Goal: Information Seeking & Learning: Learn about a topic

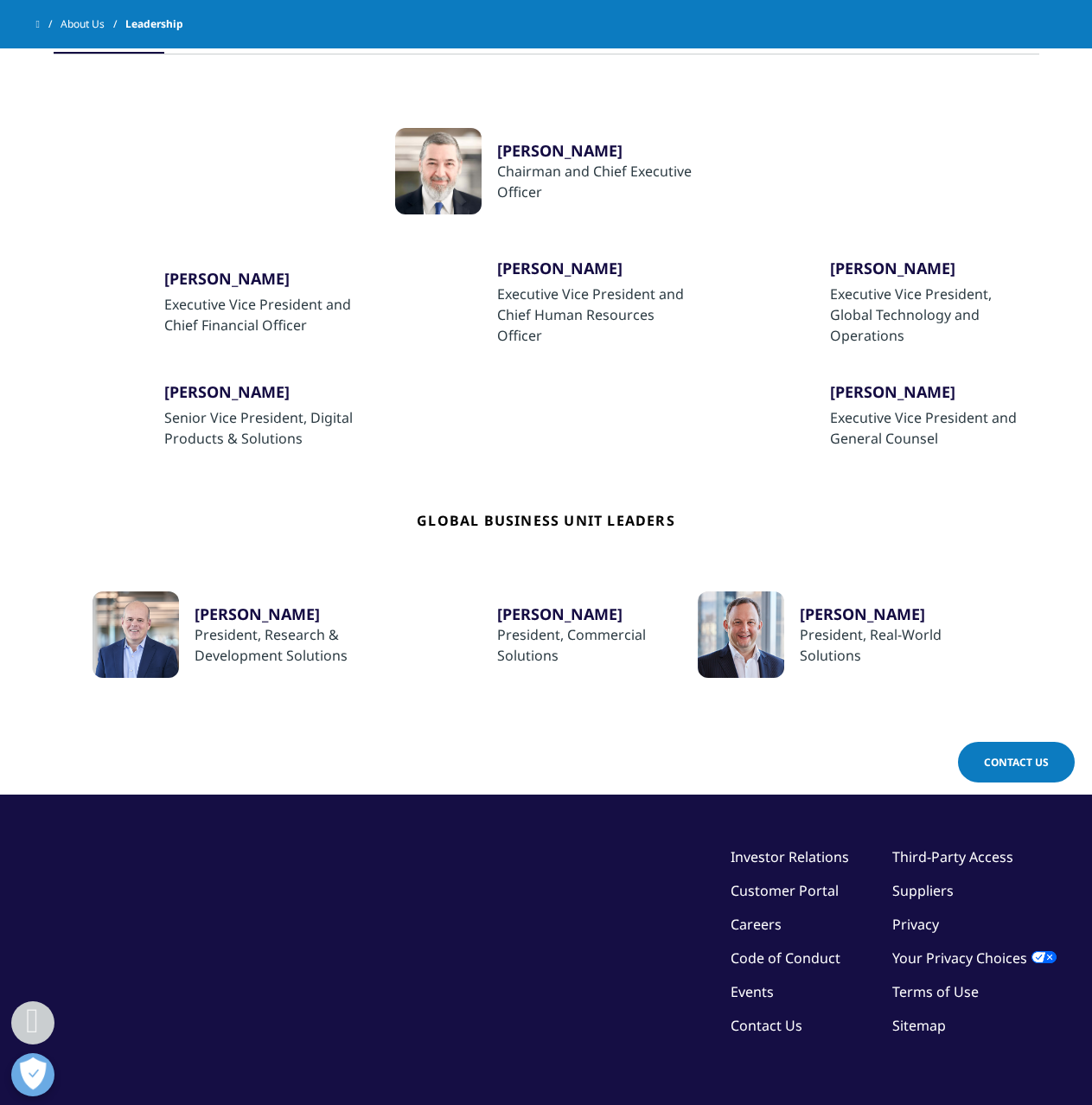
scroll to position [346, 0]
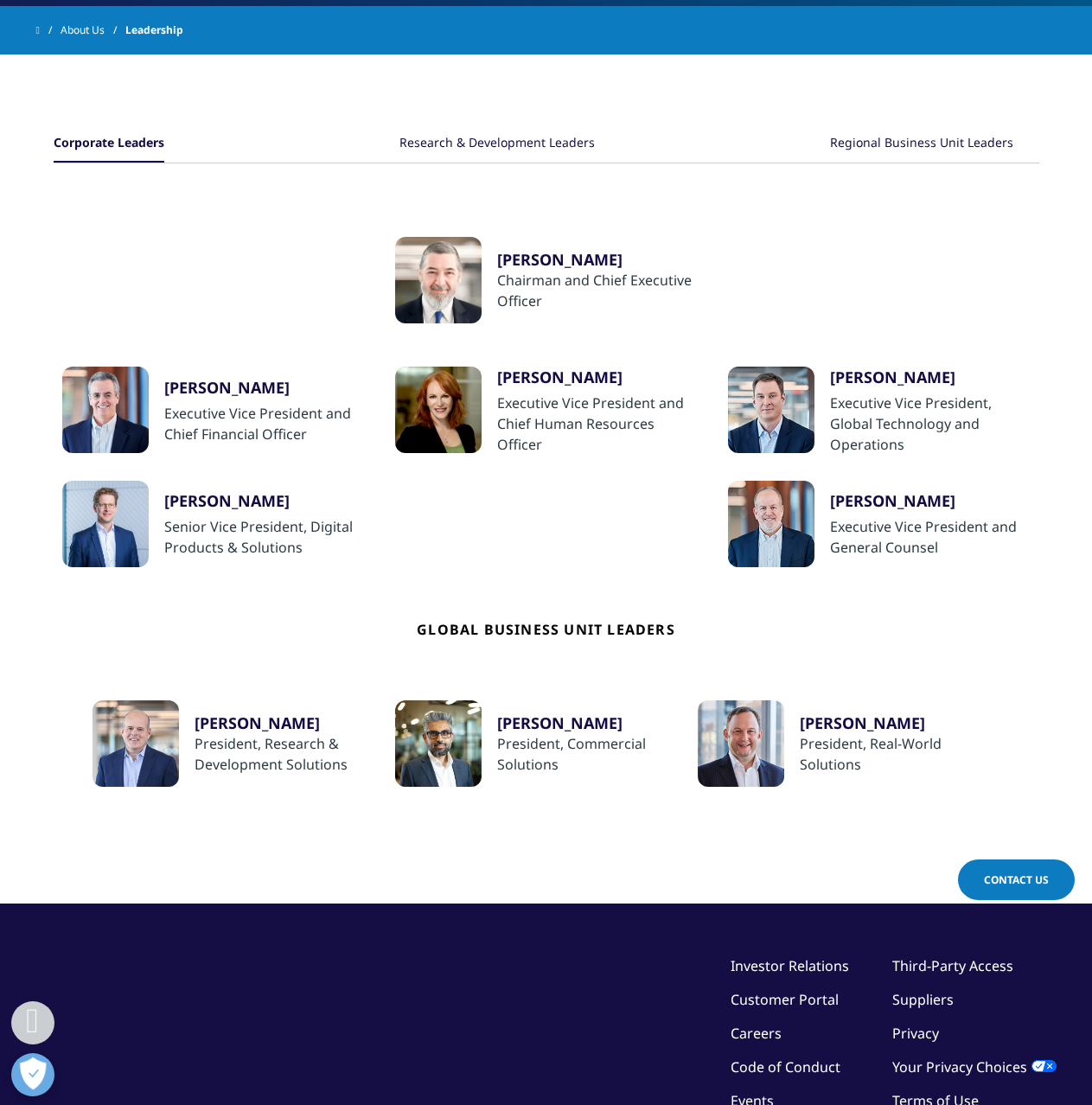
click at [241, 384] on div "Ron Bruehlman" at bounding box center [264, 388] width 201 height 21
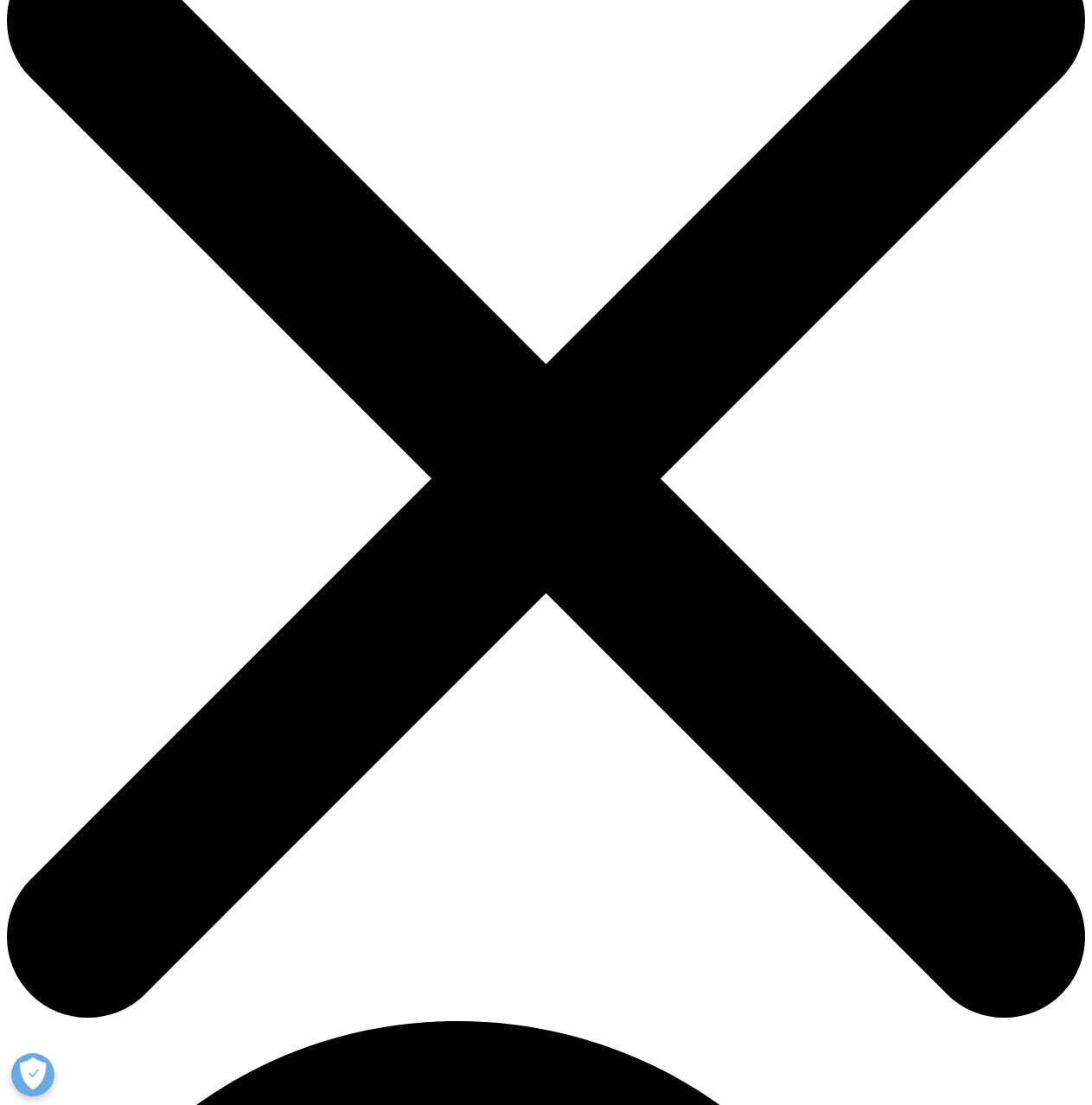
scroll to position [87, 0]
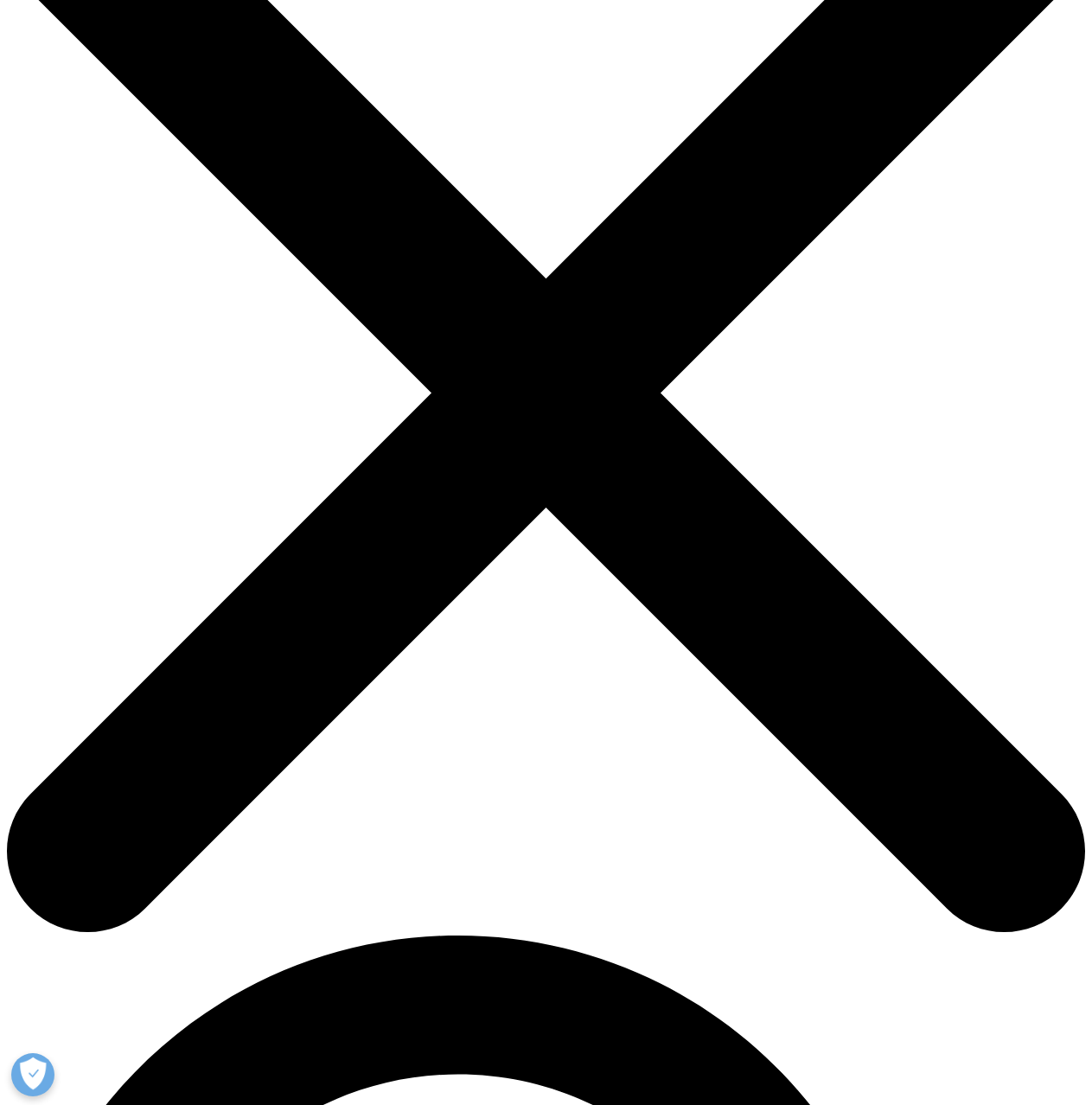
scroll to position [173, 0]
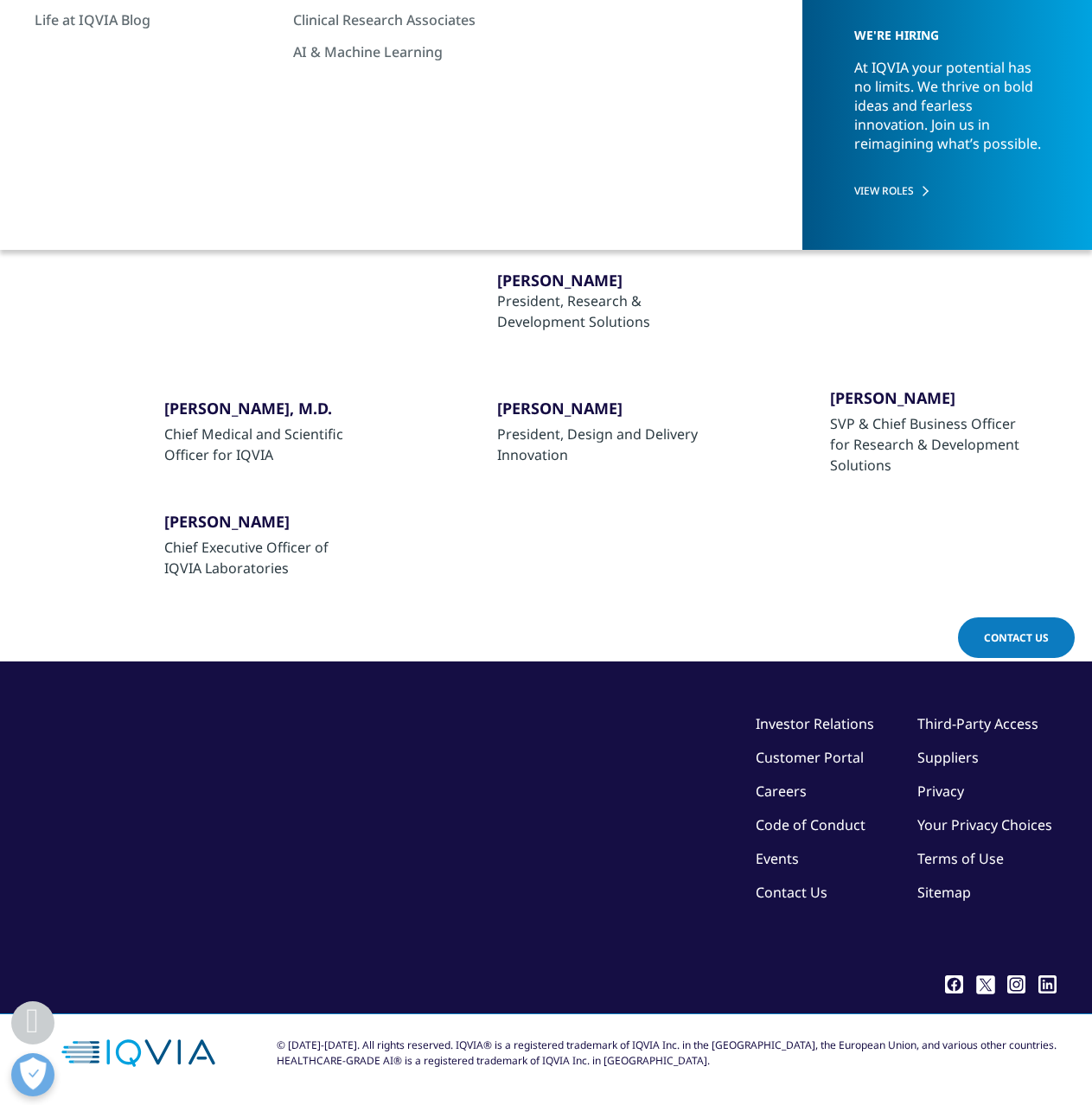
click at [861, 164] on div "Regional Business Unit Leaders" at bounding box center [922, 165] width 183 height 37
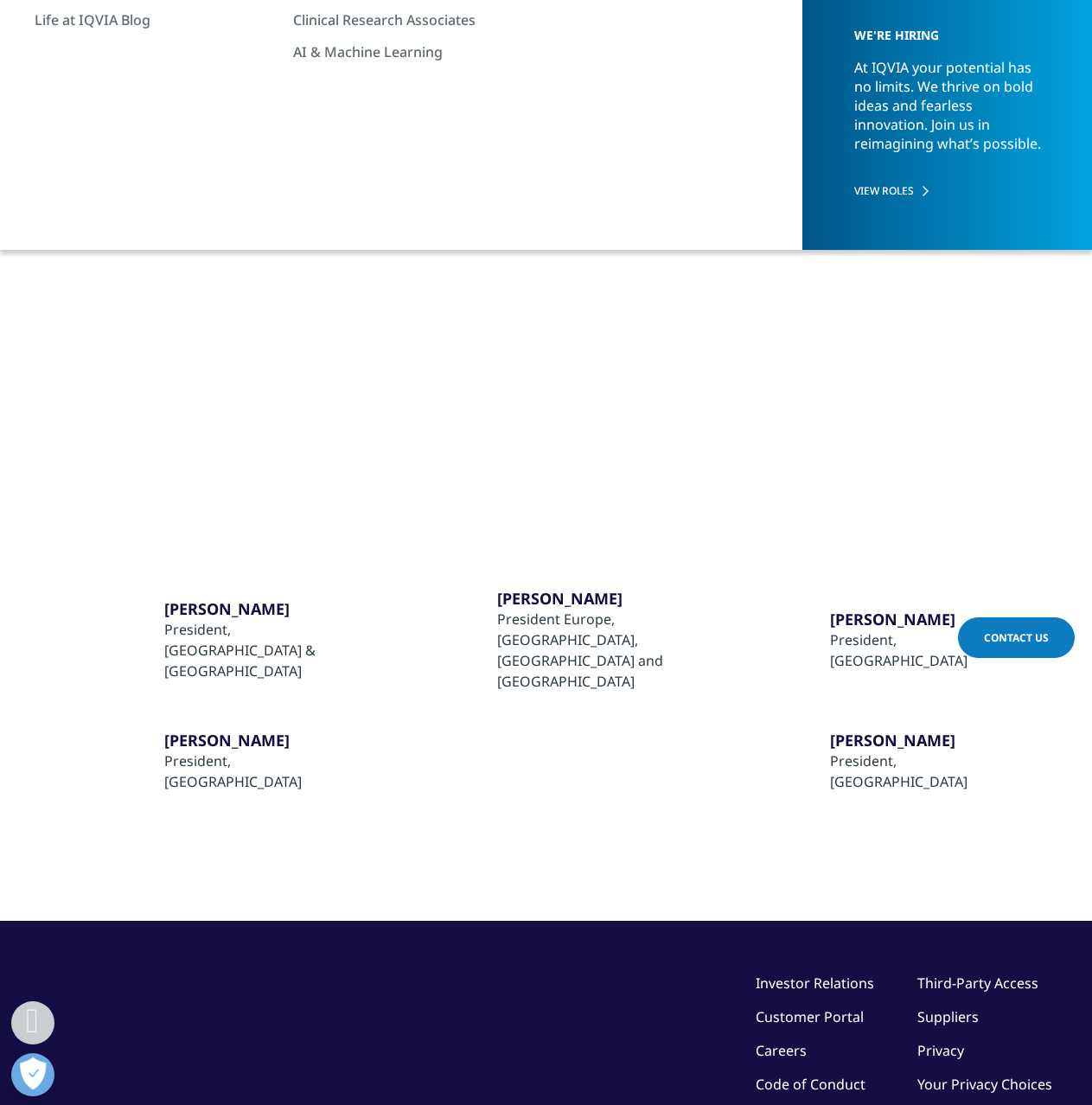
scroll to position [237, 0]
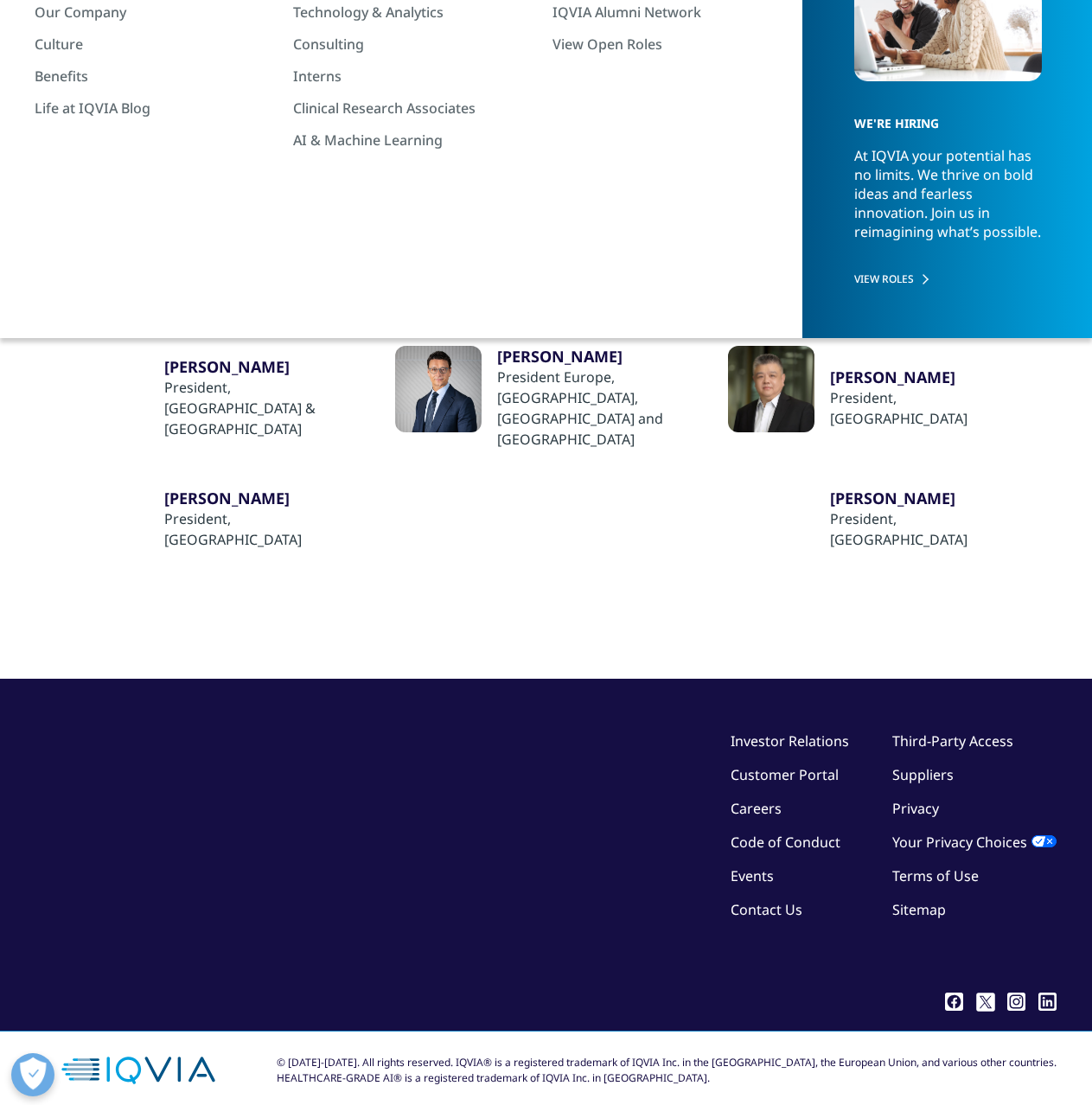
click at [114, 247] on div "Corporate Leaders" at bounding box center [107, 253] width 107 height 37
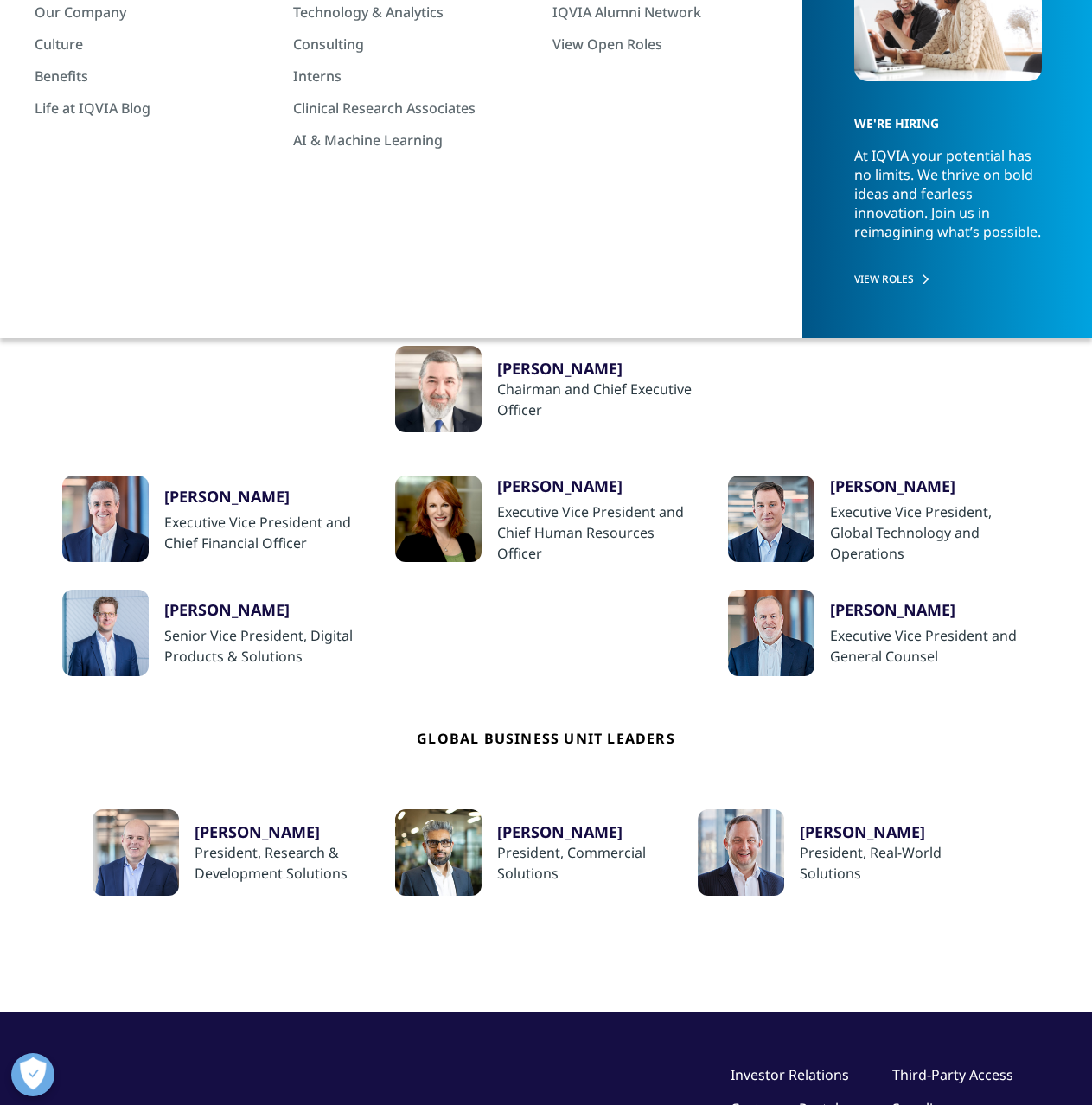
click at [553, 249] on div "Research & Development Leaders" at bounding box center [497, 253] width 196 height 37
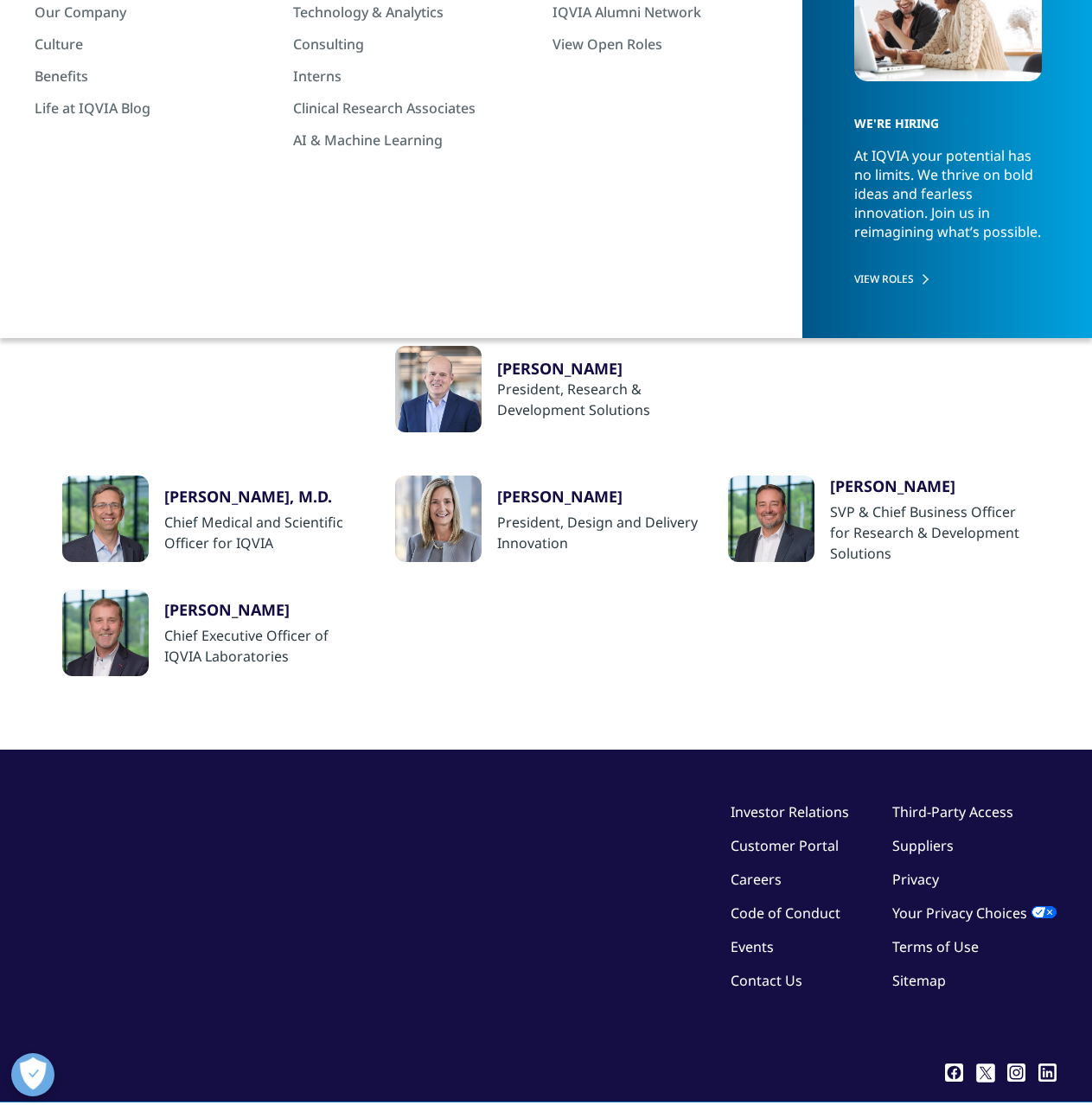
click at [903, 236] on div "Regional Business Unit Leaders" at bounding box center [922, 253] width 183 height 37
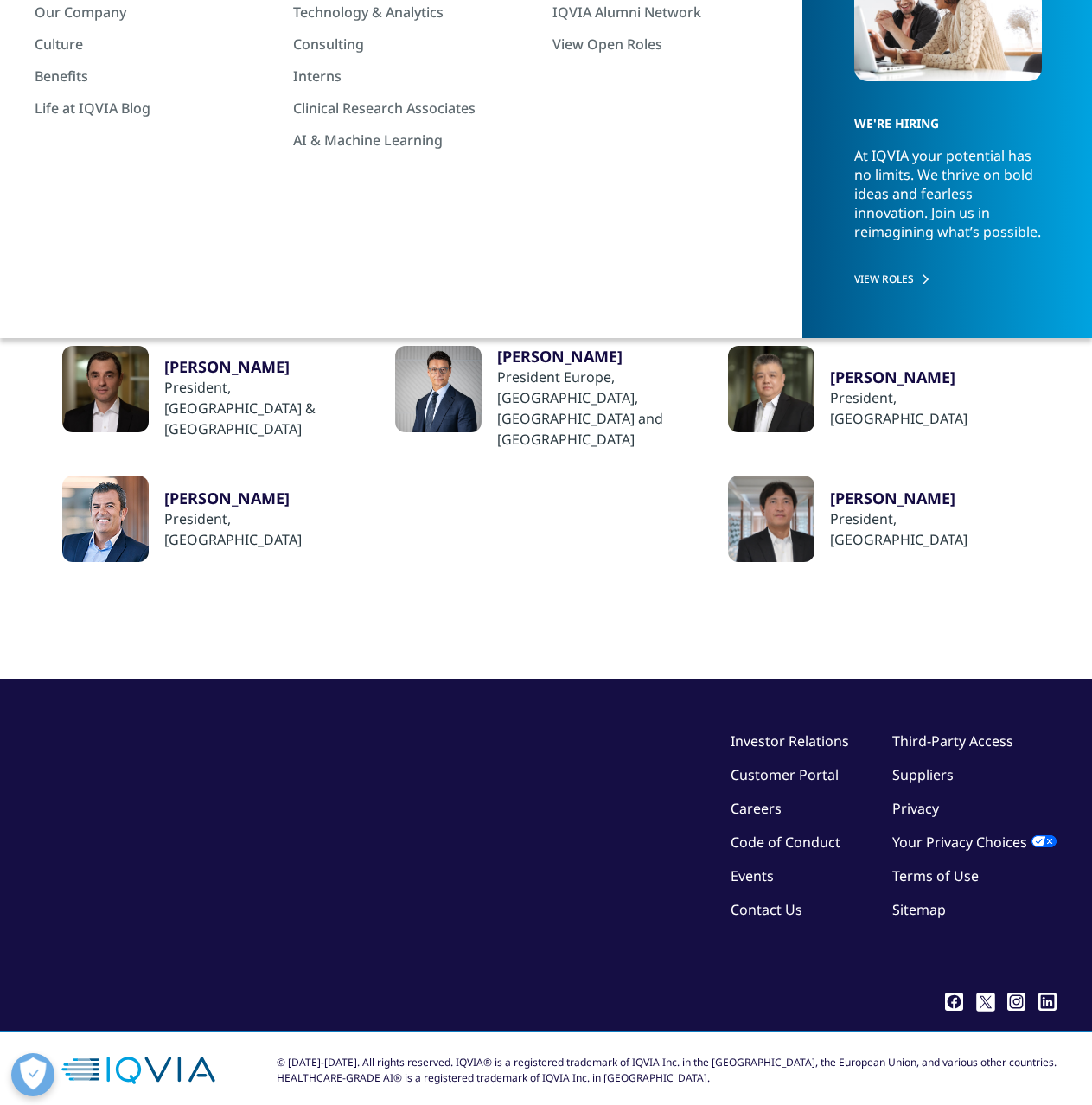
click at [546, 222] on div "Corporate Leaders Research & Development Leaders Regional Business Unit Leaders…" at bounding box center [546, 420] width 986 height 515
click at [541, 249] on div "Research & Development Leaders" at bounding box center [493, 253] width 196 height 37
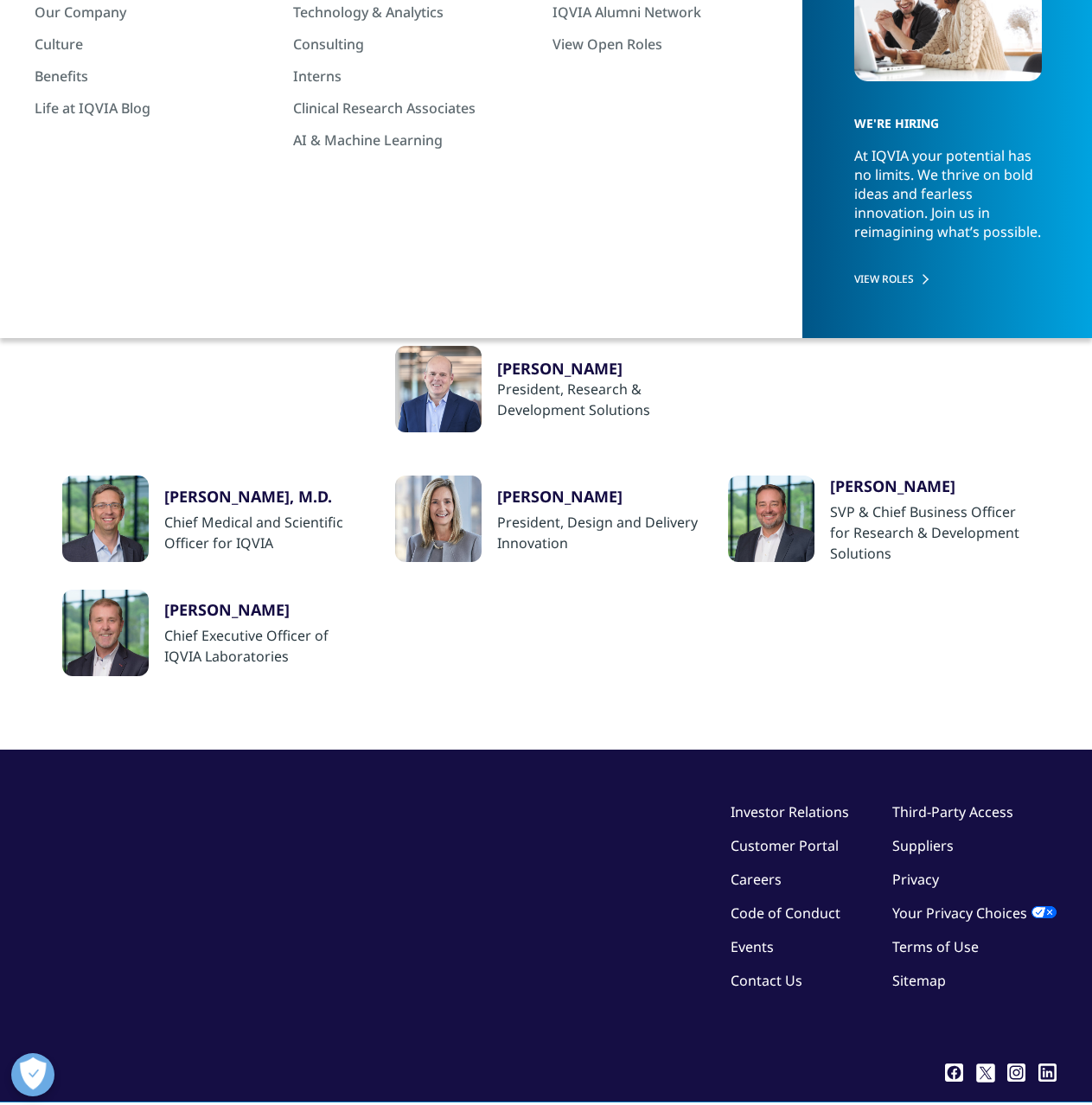
click at [210, 498] on div "Jeffrey Spaeder, M.D." at bounding box center [264, 497] width 201 height 21
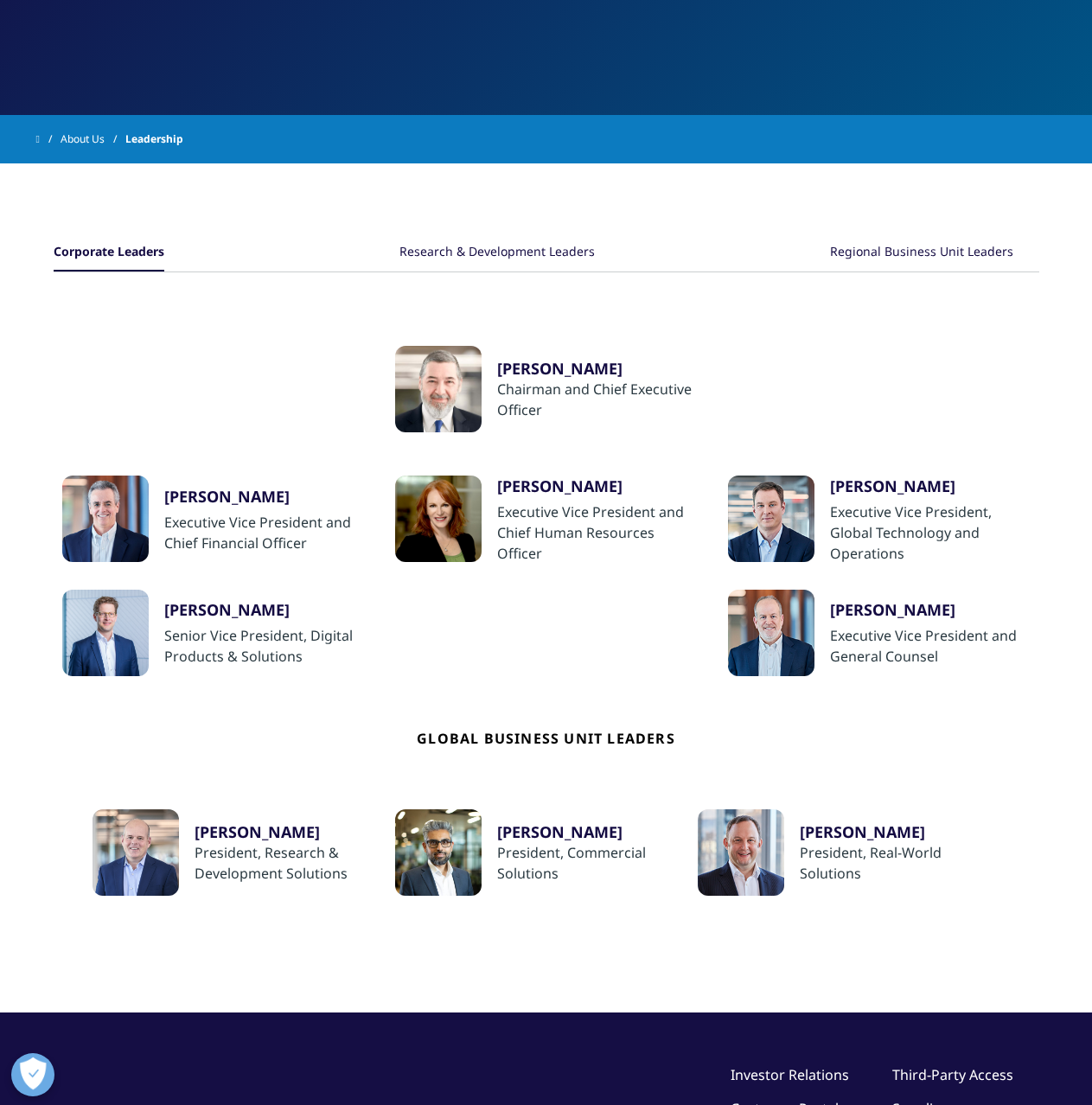
click at [891, 480] on div "Jim Berkshire" at bounding box center [930, 486] width 201 height 21
